Goal: Task Accomplishment & Management: Manage account settings

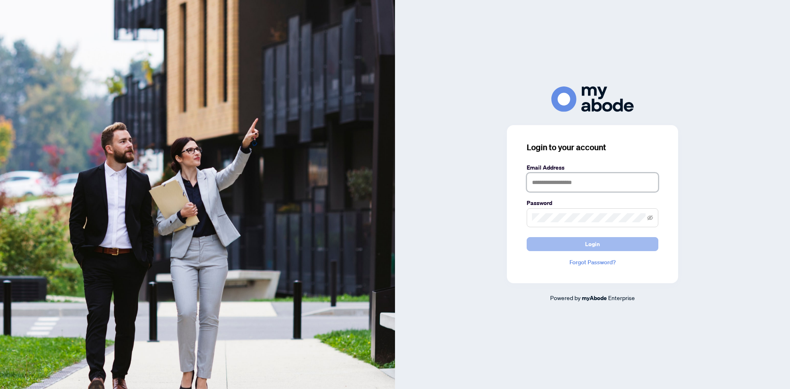
type input "**********"
click at [589, 243] on span "Login" at bounding box center [592, 243] width 15 height 13
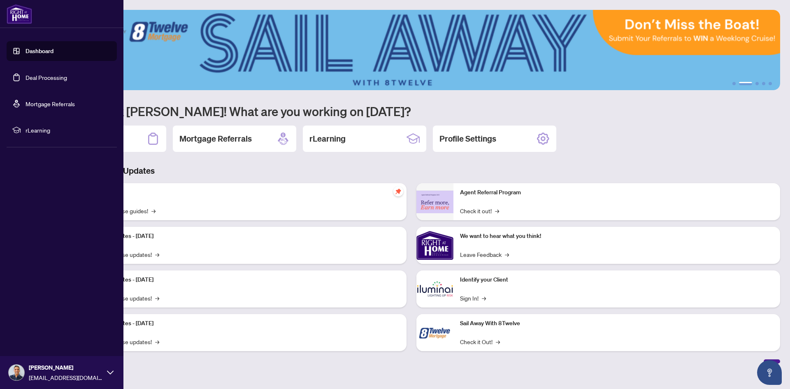
click at [40, 77] on link "Deal Processing" at bounding box center [47, 77] width 42 height 7
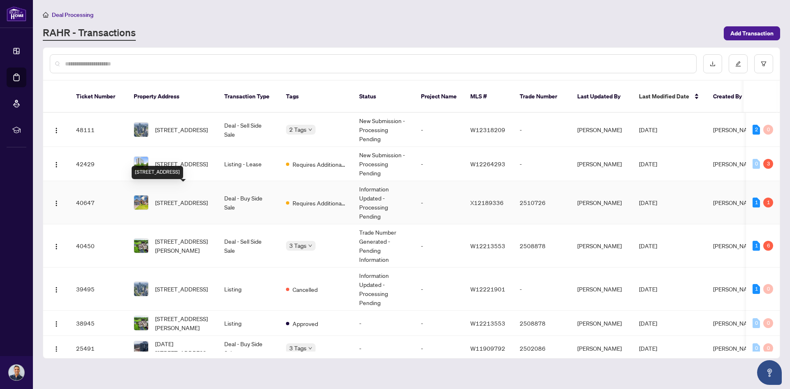
click at [177, 200] on span "[STREET_ADDRESS]" at bounding box center [181, 202] width 53 height 9
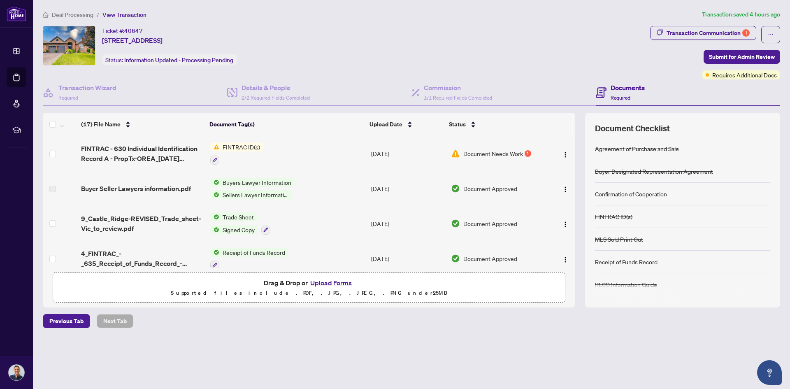
click at [504, 152] on span "Document Needs Work" at bounding box center [493, 153] width 60 height 9
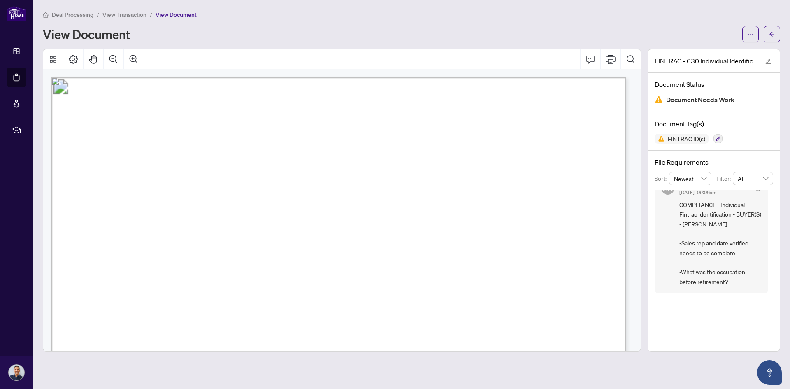
scroll to position [41, 0]
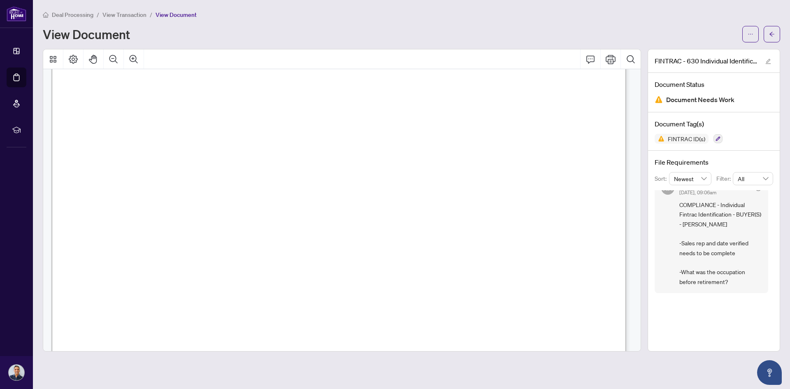
click at [199, 210] on span "Sales Representative/Broker Name:" at bounding box center [144, 211] width 107 height 10
click at [754, 33] on button "button" at bounding box center [751, 34] width 16 height 16
click at [127, 12] on span "View Transaction" at bounding box center [124, 14] width 44 height 7
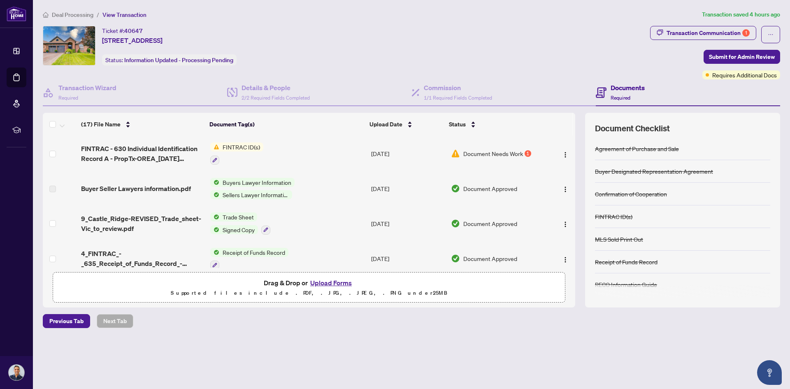
click at [325, 280] on button "Upload Forms" at bounding box center [331, 282] width 47 height 11
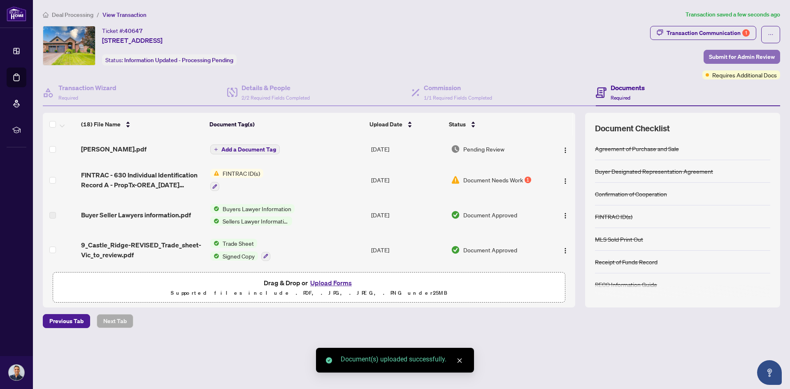
click at [746, 58] on span "Submit for Admin Review" at bounding box center [742, 56] width 66 height 13
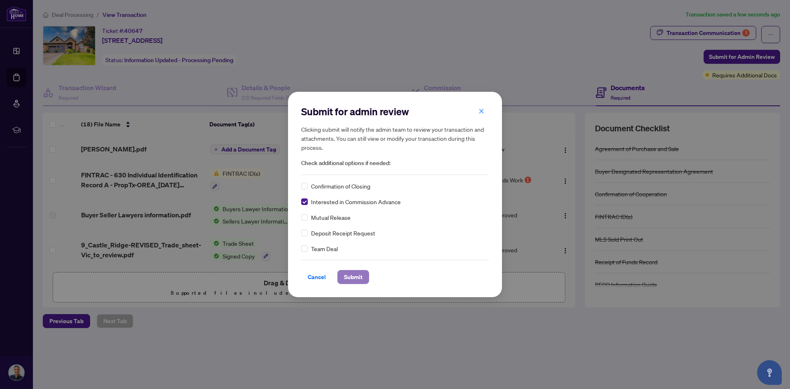
click at [352, 276] on span "Submit" at bounding box center [353, 276] width 19 height 13
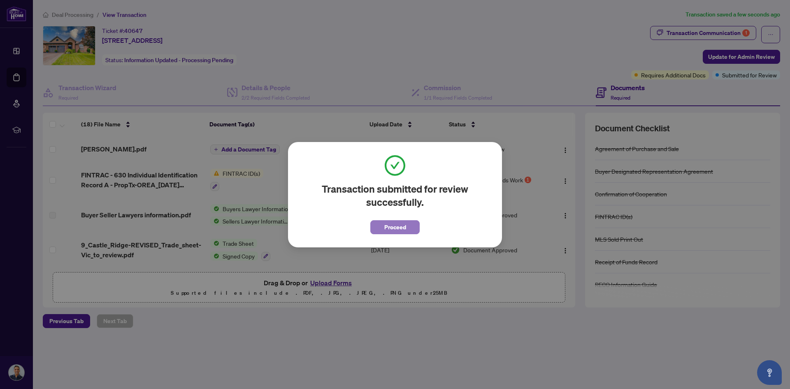
click at [400, 225] on span "Proceed" at bounding box center [395, 227] width 22 height 13
